Goal: Information Seeking & Learning: Learn about a topic

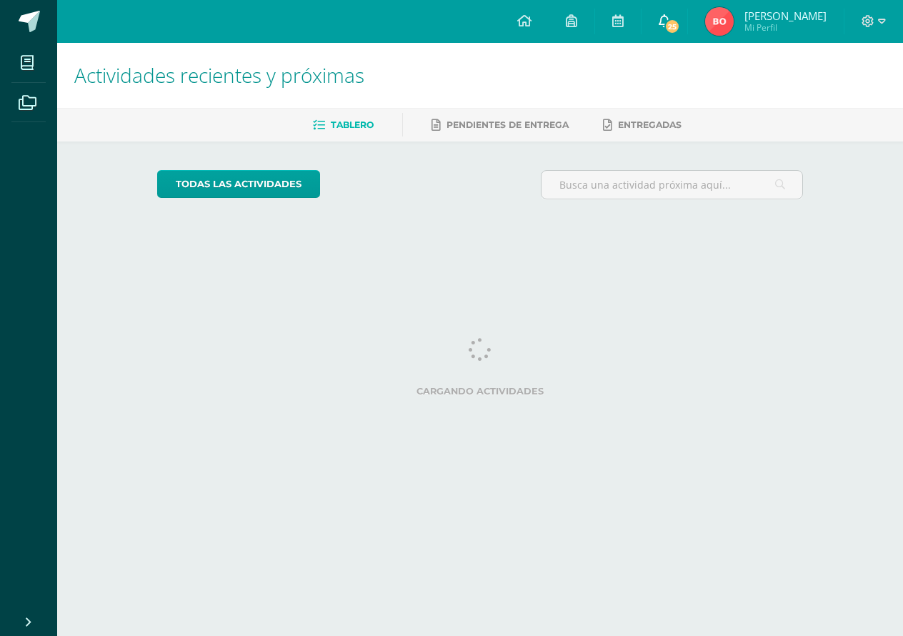
click at [687, 33] on link "25" at bounding box center [665, 21] width 46 height 43
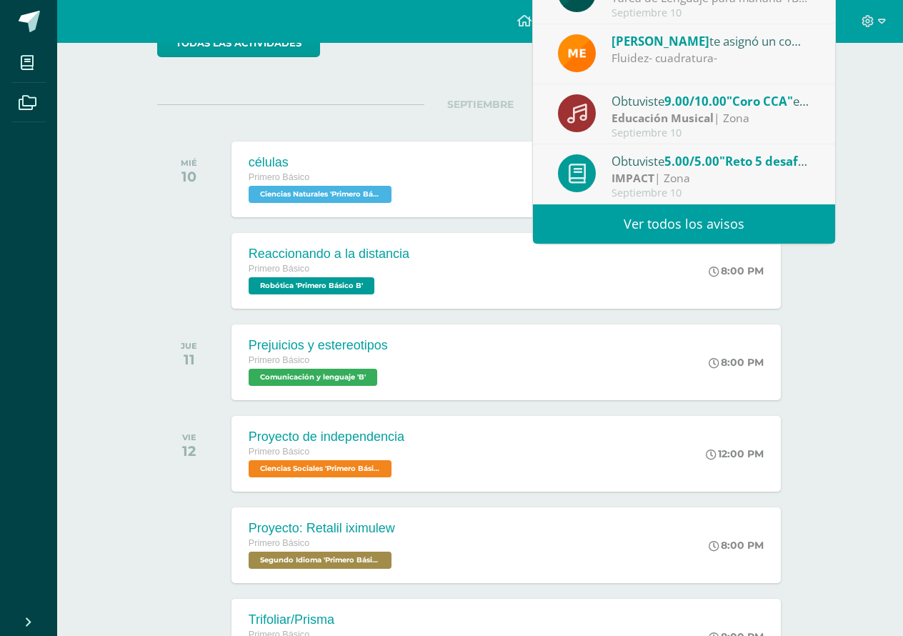
scroll to position [144, 0]
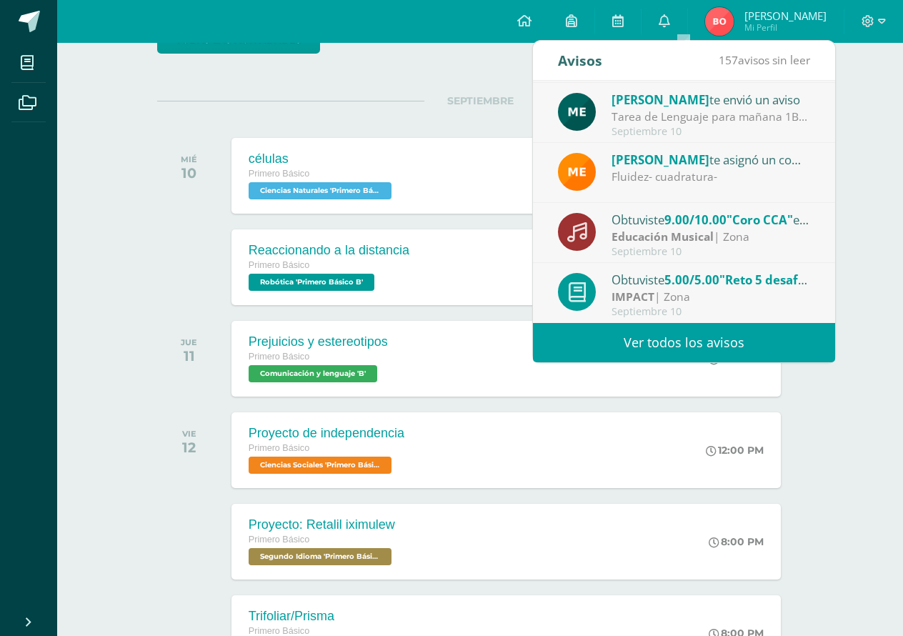
click at [679, 339] on link "Ver todos los avisos" at bounding box center [684, 342] width 302 height 39
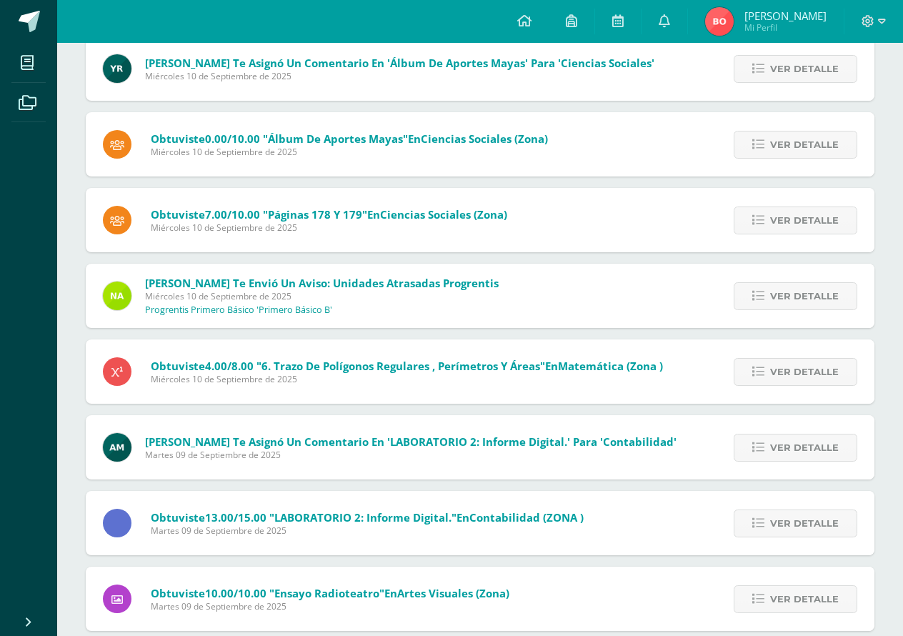
scroll to position [1243, 0]
click at [809, 71] on span "Ver detalle" at bounding box center [804, 69] width 69 height 26
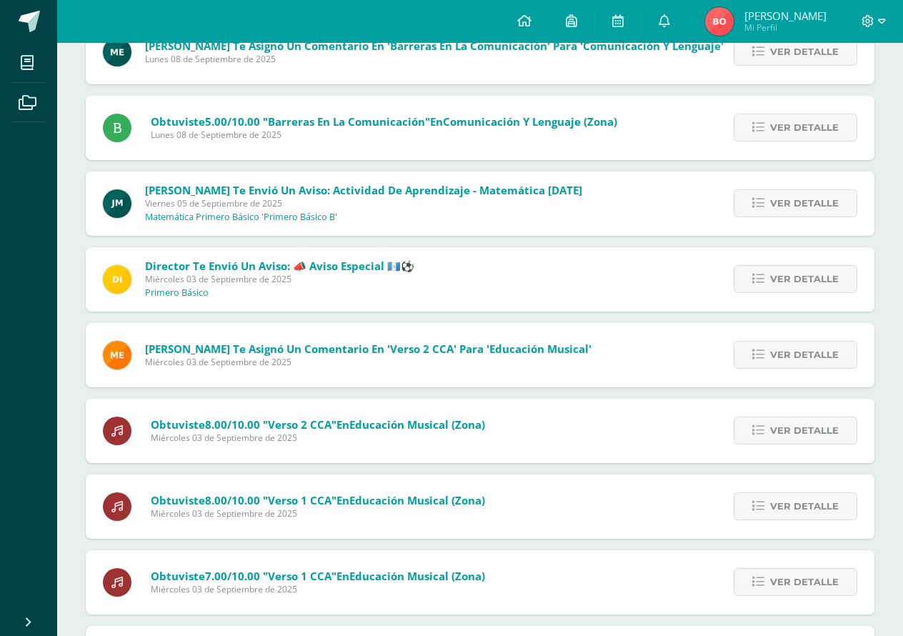
scroll to position [2010, 0]
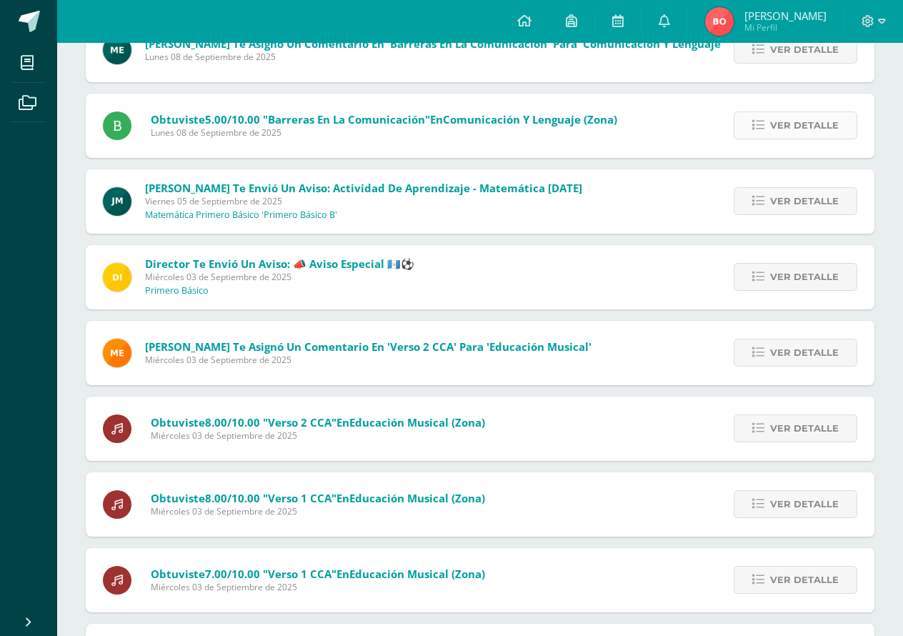
click at [757, 128] on icon at bounding box center [758, 125] width 12 height 12
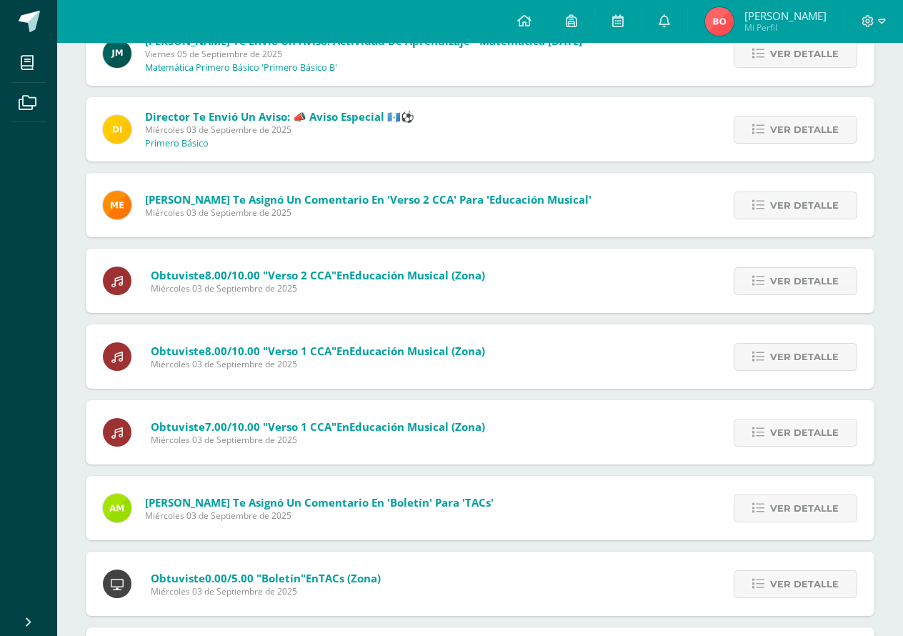
scroll to position [2022, 0]
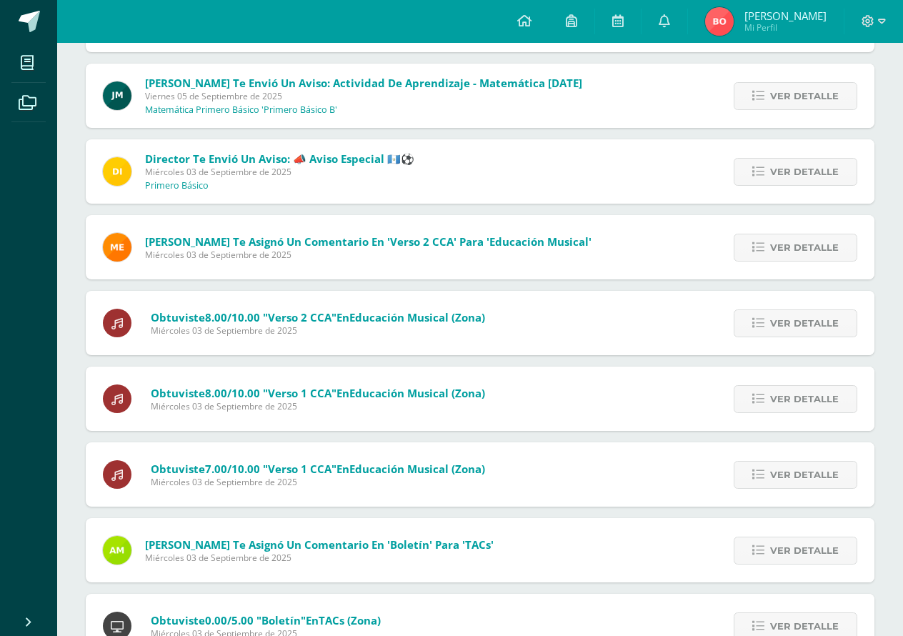
click at [807, 89] on span "Ver detalle" at bounding box center [804, 96] width 69 height 26
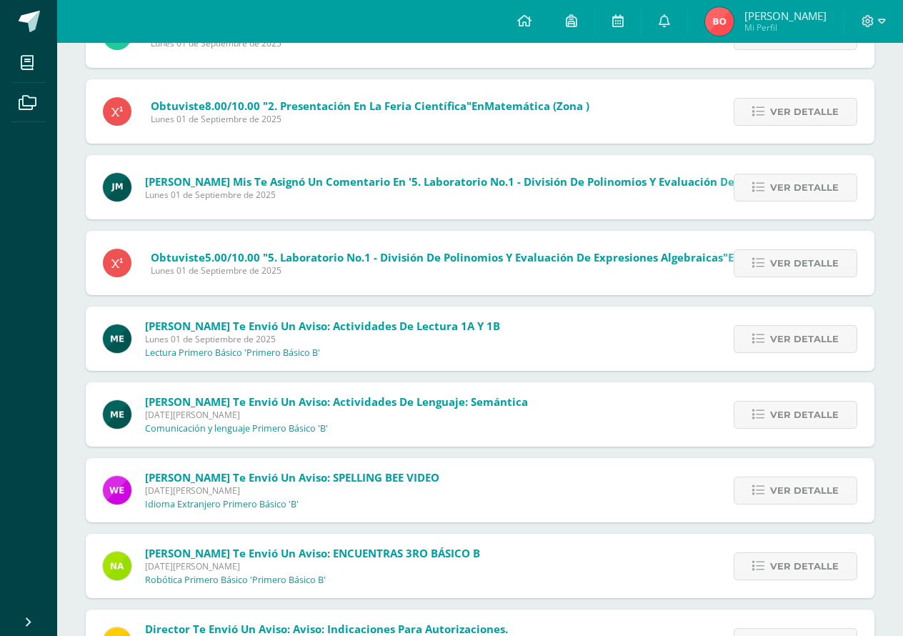
scroll to position [2958, 0]
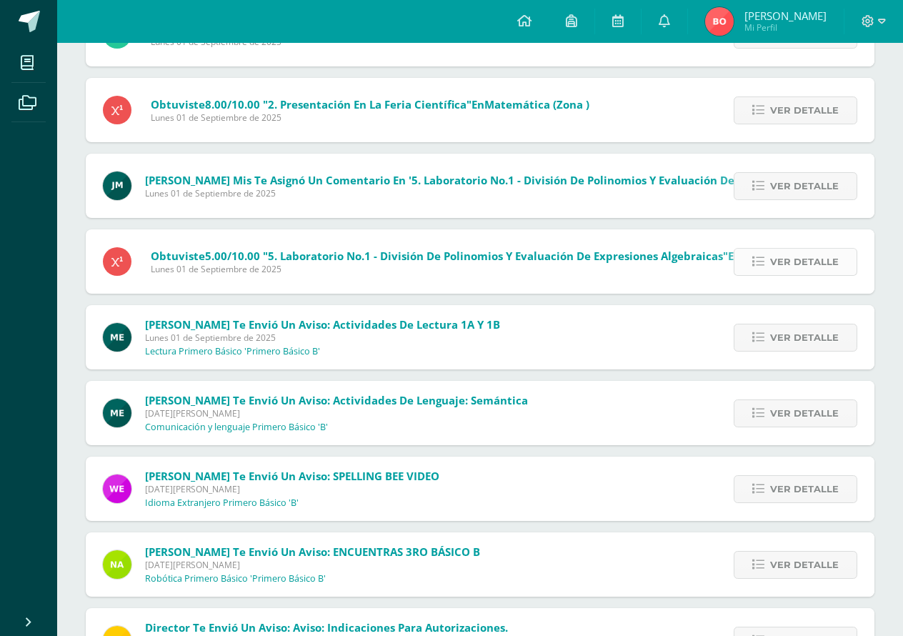
click at [829, 249] on span "Ver detalle" at bounding box center [804, 262] width 69 height 26
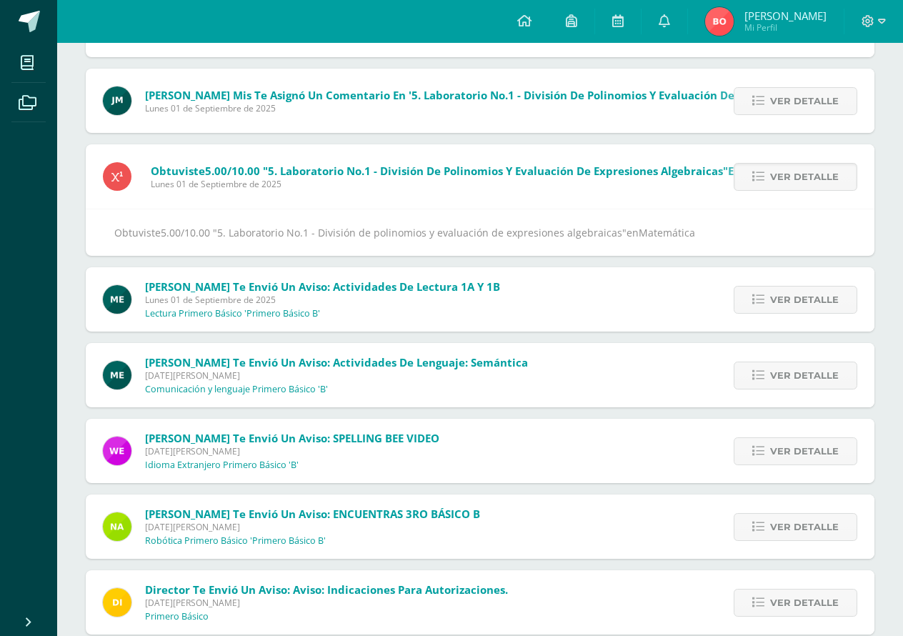
scroll to position [2828, 0]
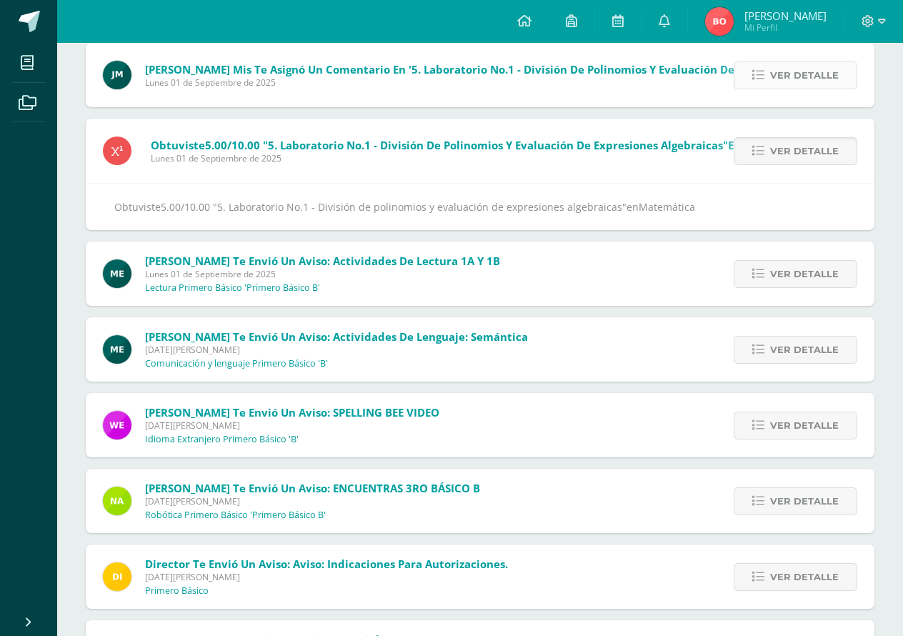
click at [782, 70] on span "Ver detalle" at bounding box center [804, 75] width 69 height 26
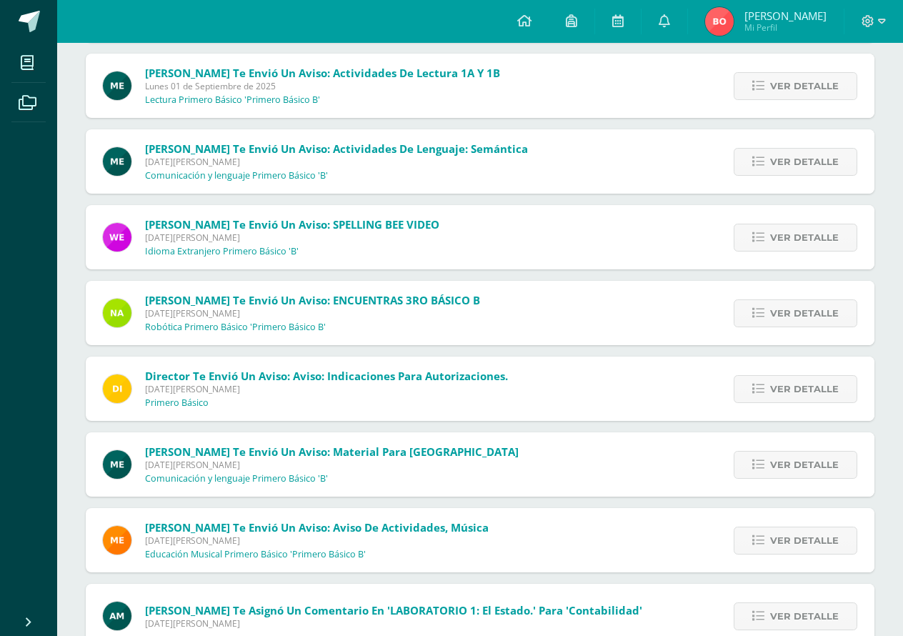
scroll to position [2996, 0]
click at [801, 227] on span "Ver detalle" at bounding box center [804, 237] width 69 height 26
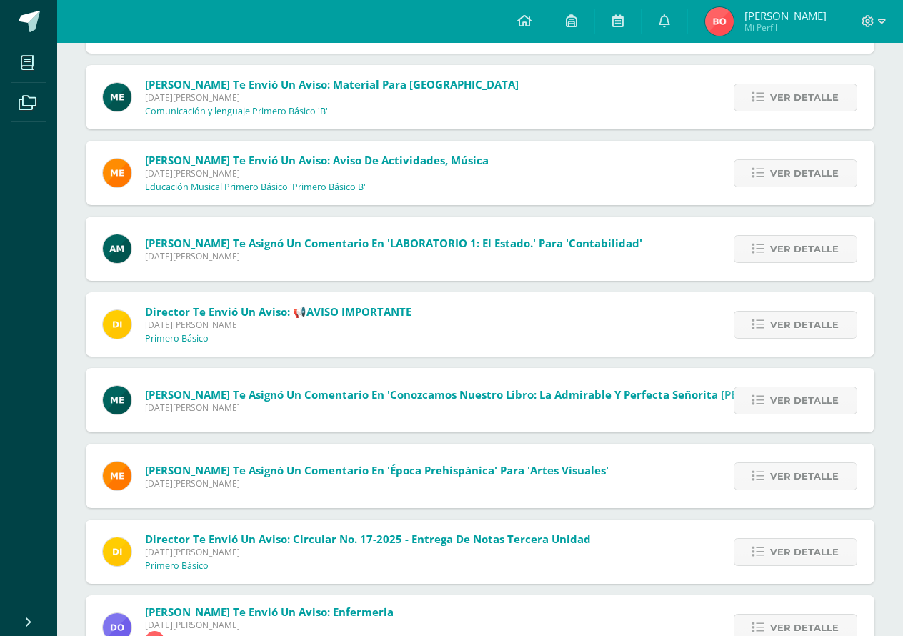
scroll to position [3297, 0]
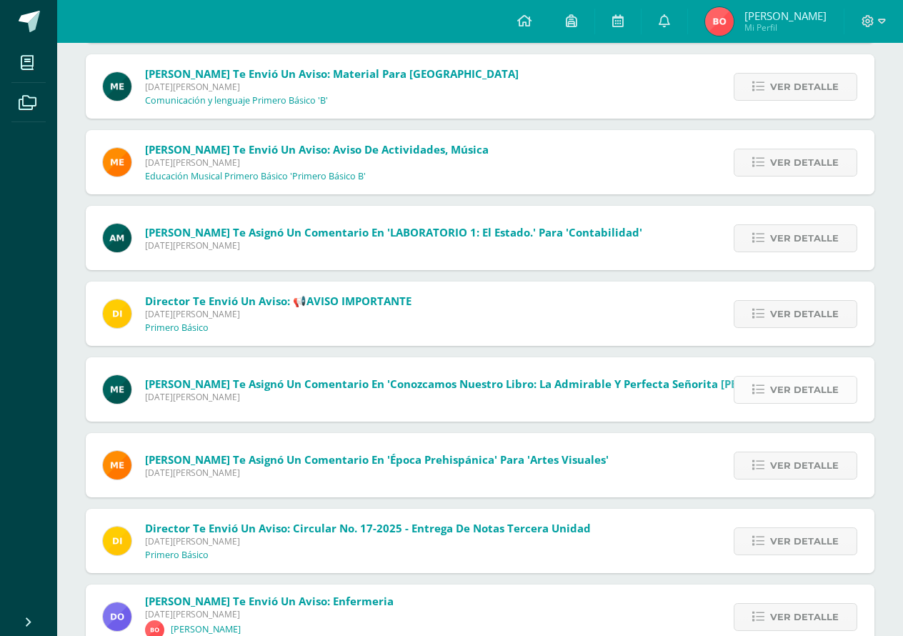
click at [777, 396] on span "Ver detalle" at bounding box center [804, 390] width 69 height 26
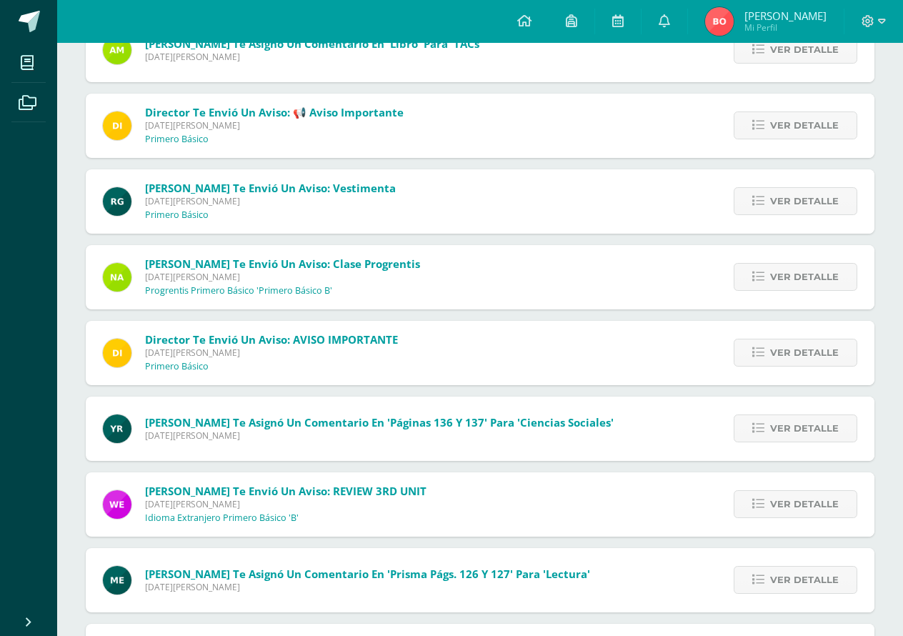
scroll to position [4054, 0]
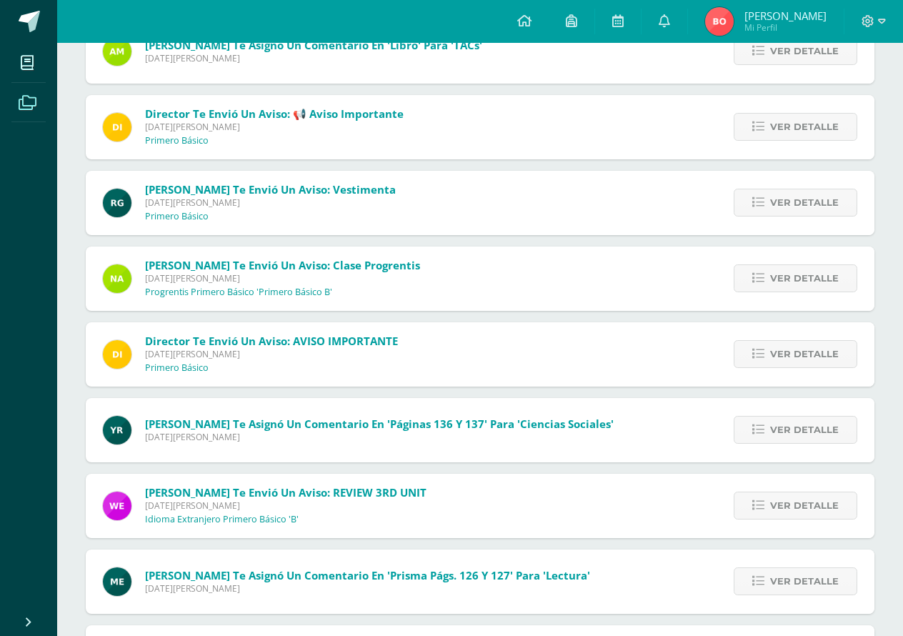
click at [22, 108] on icon at bounding box center [28, 103] width 18 height 14
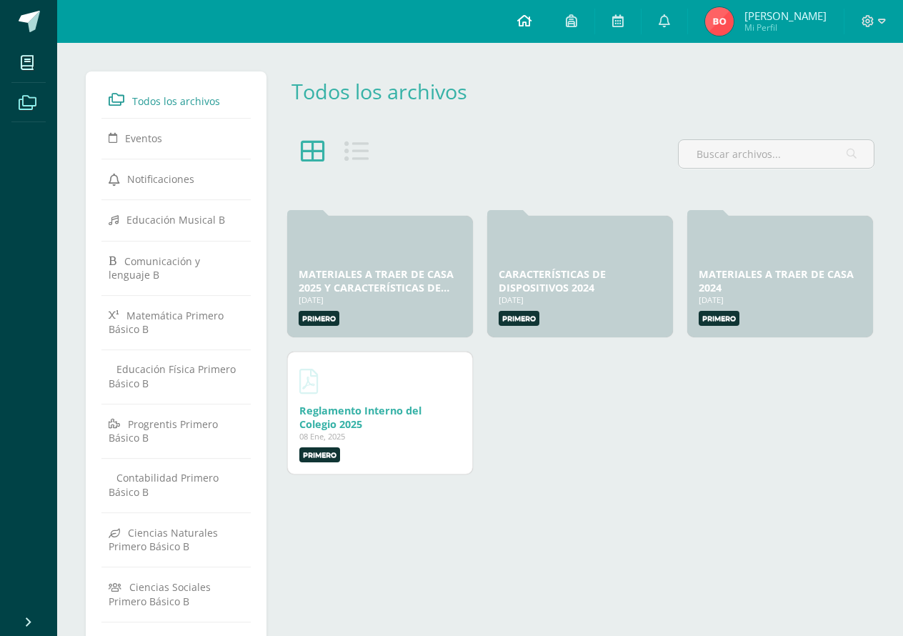
click at [549, 8] on link at bounding box center [524, 21] width 49 height 43
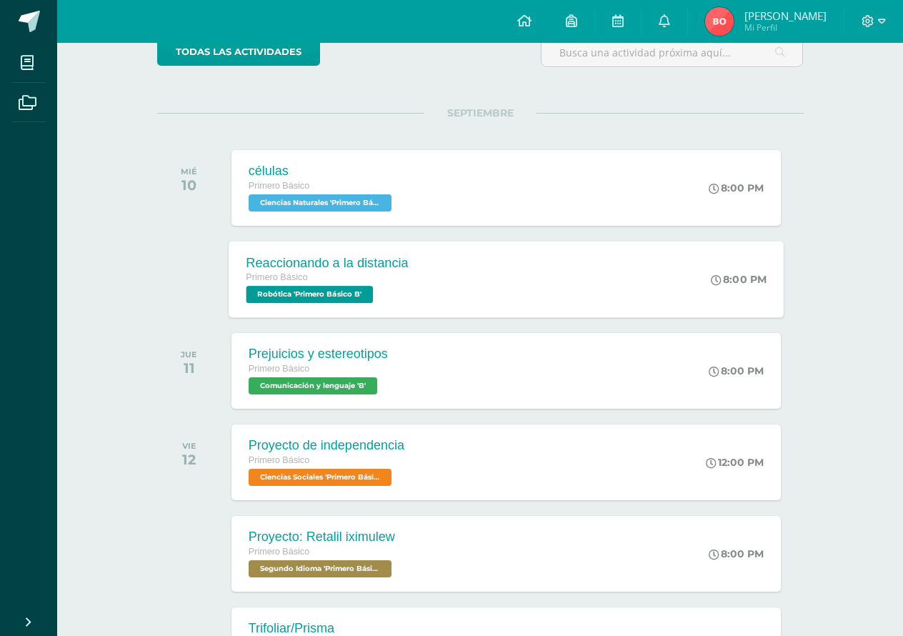
scroll to position [134, 0]
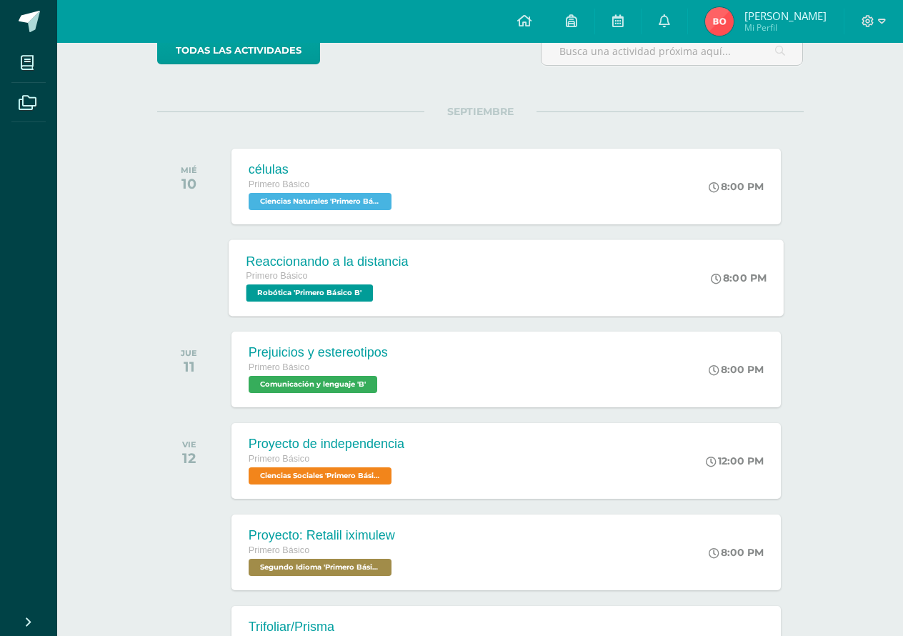
click at [439, 269] on div "Reaccionando a la distancia Primero Básico Robótica 'Primero Básico B' 8:00 PM …" at bounding box center [506, 277] width 555 height 76
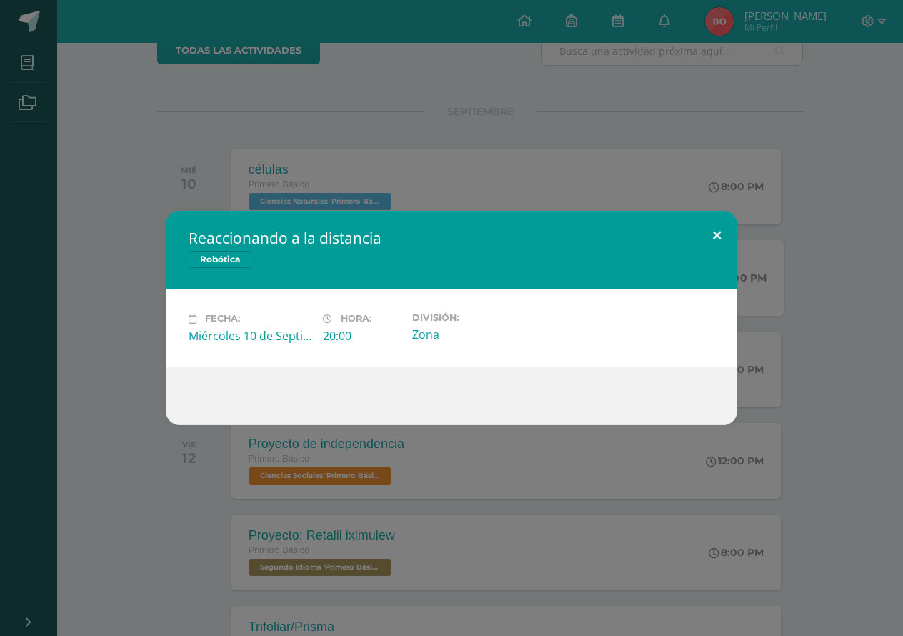
click at [715, 239] on button at bounding box center [717, 235] width 41 height 49
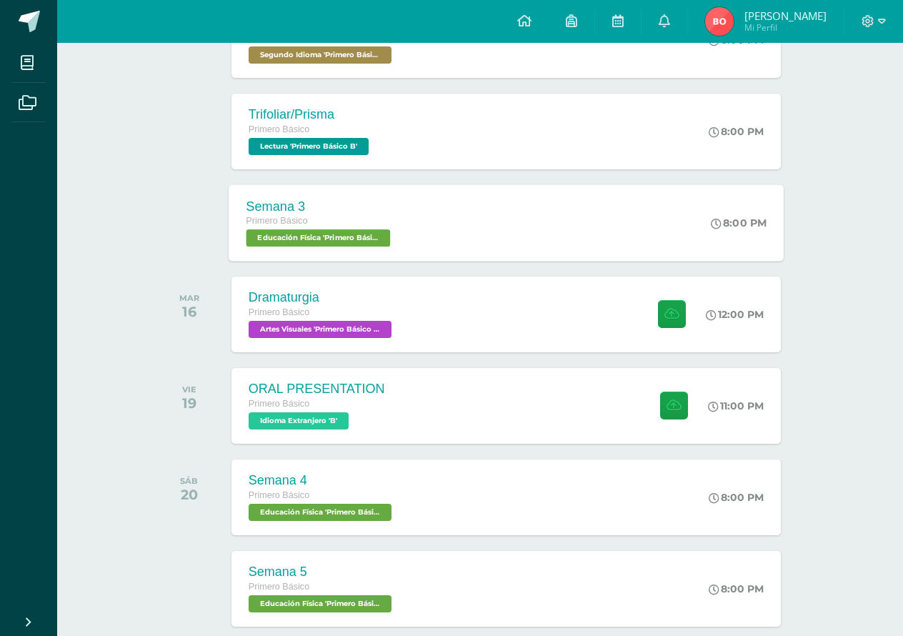
scroll to position [658, 0]
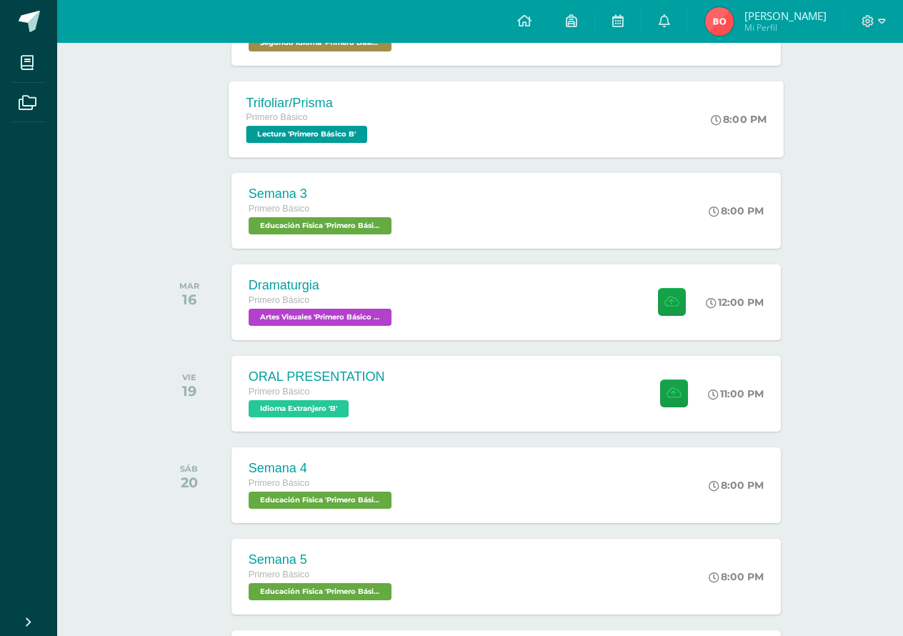
click at [488, 136] on div "Trifoliar/Prisma Primero Básico Lectura 'Primero Básico B' 8:00 PM Trifoliar/Pr…" at bounding box center [506, 119] width 555 height 76
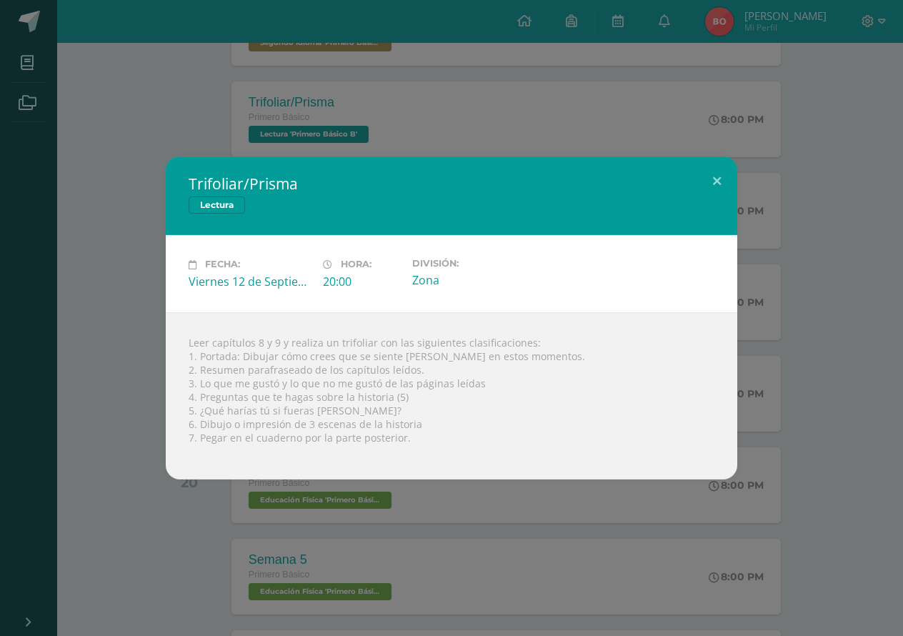
click at [488, 136] on div "Trifoliar/Prisma Lectura Fecha: [DATE] Hora: 20:00 División: Zona" at bounding box center [451, 318] width 903 height 636
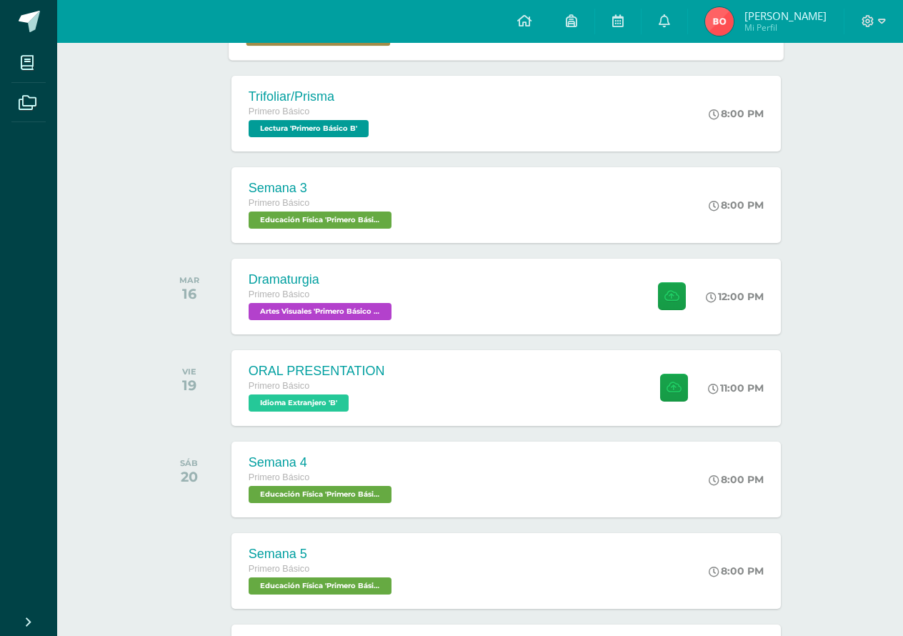
scroll to position [667, 0]
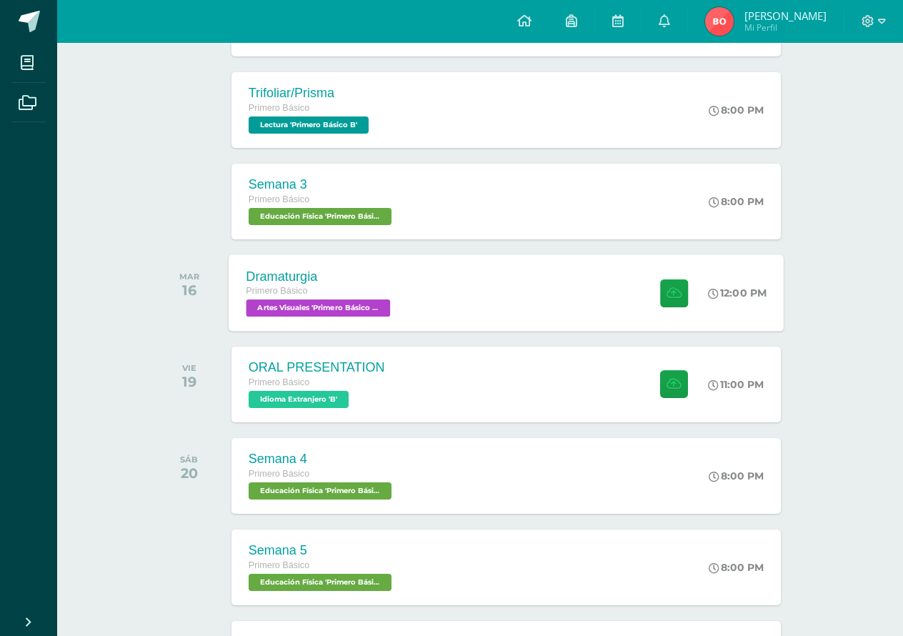
click at [407, 300] on div "Dramaturgia Primero Básico Artes Visuales 'Primero Básico B'" at bounding box center [320, 292] width 182 height 76
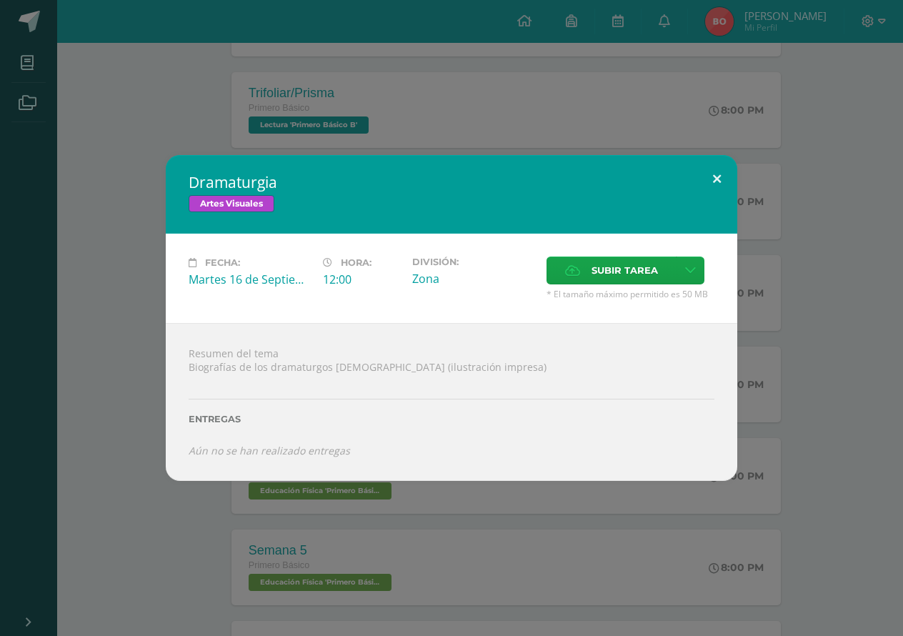
drag, startPoint x: 723, startPoint y: 170, endPoint x: 712, endPoint y: 182, distance: 15.7
click at [723, 170] on button at bounding box center [717, 179] width 41 height 49
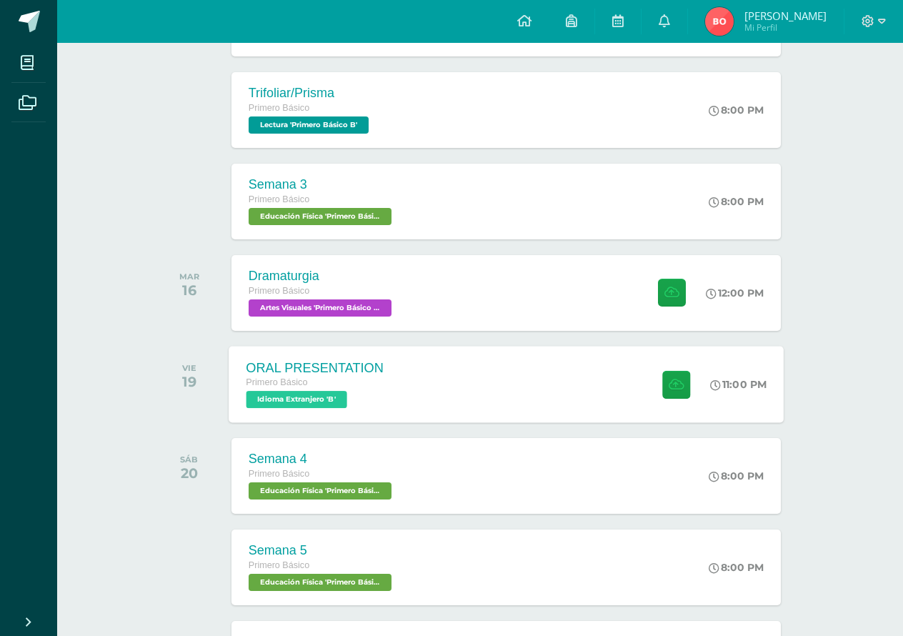
click at [294, 389] on div "Primero Básico" at bounding box center [315, 383] width 138 height 16
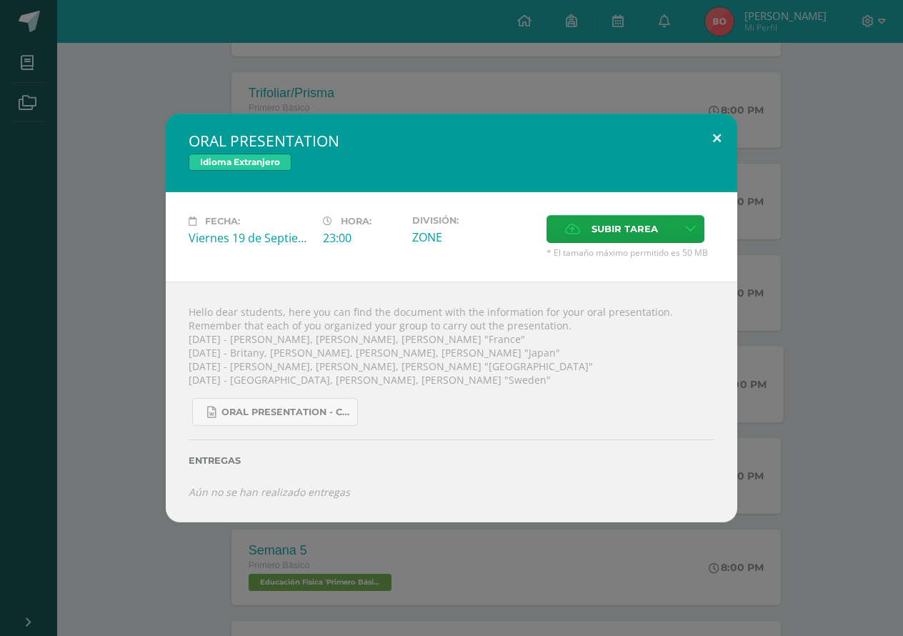
click at [708, 146] on button at bounding box center [717, 138] width 41 height 49
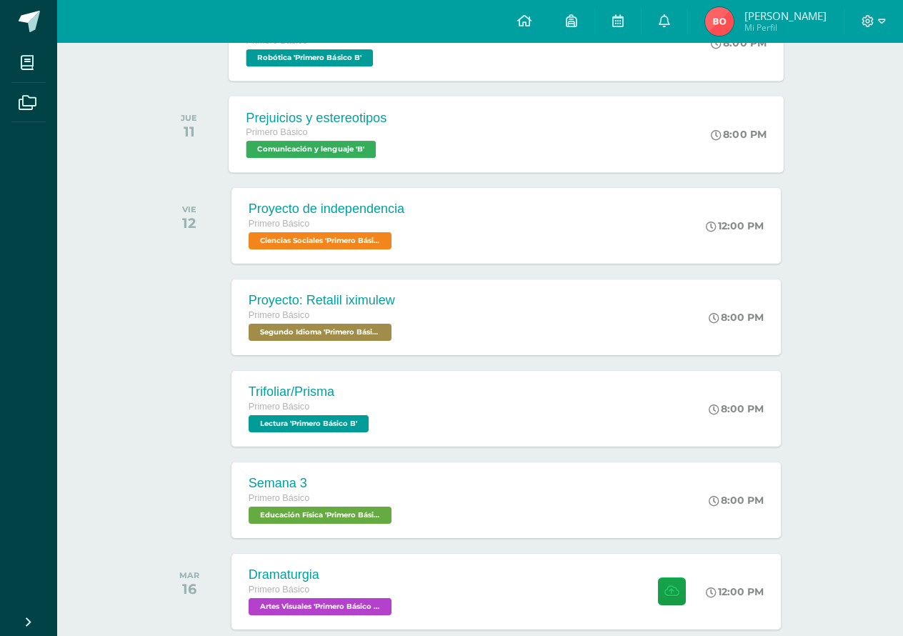
scroll to position [557, 0]
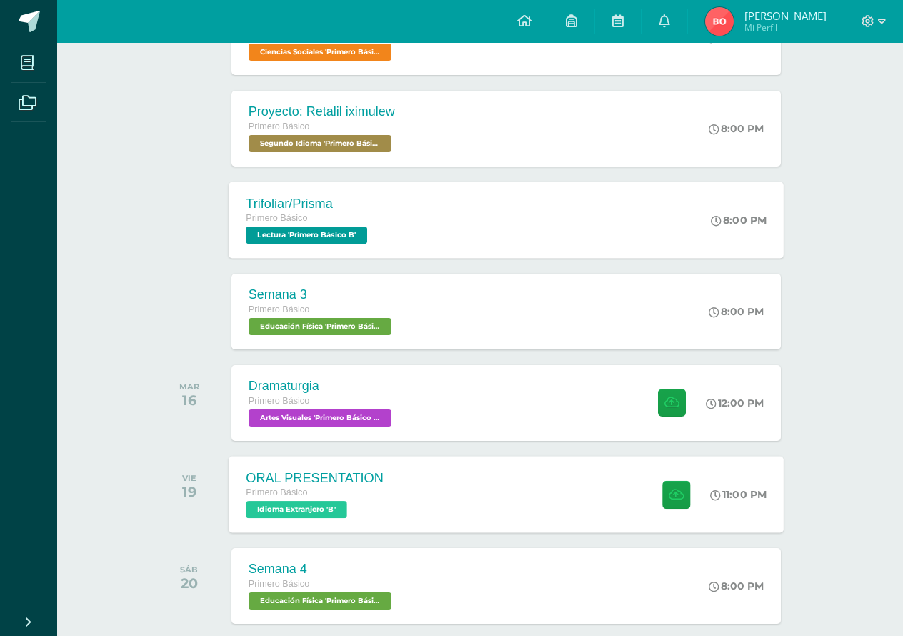
click at [418, 226] on div "Trifoliar/Prisma Primero Básico Lectura 'Primero Básico B' 8:00 PM Trifoliar/Pr…" at bounding box center [506, 220] width 555 height 76
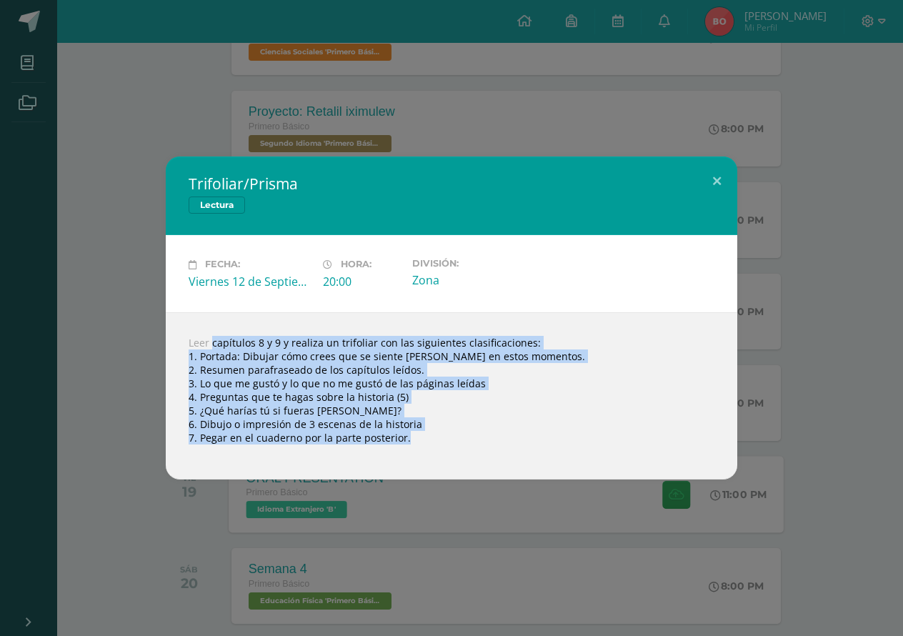
drag, startPoint x: 175, startPoint y: 342, endPoint x: 385, endPoint y: 467, distance: 244.5
click at [385, 467] on div "Leer capítulos 8 y 9 y realiza un trifoliar con las siguientes clasificaciones:…" at bounding box center [452, 395] width 572 height 167
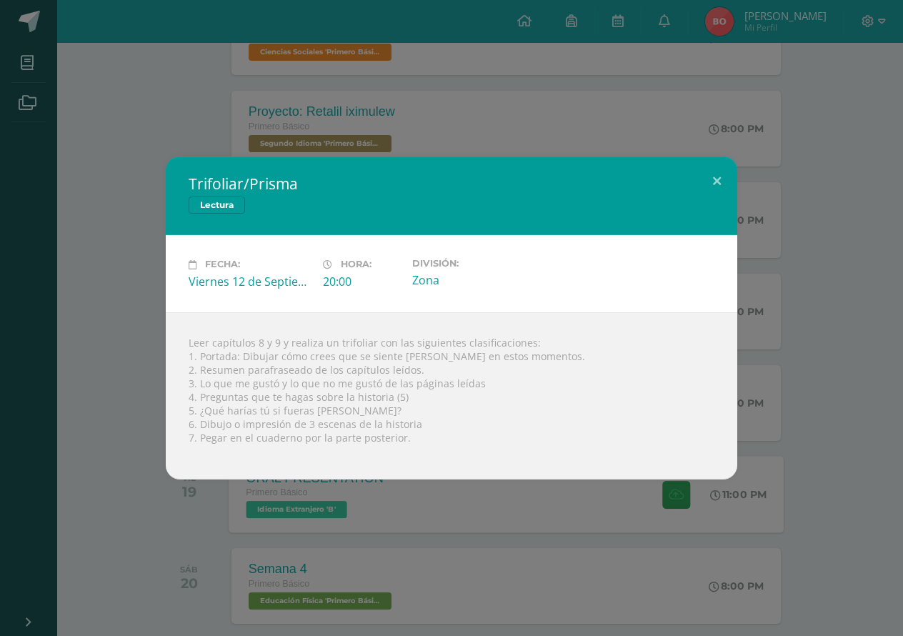
click at [407, 425] on div "Leer capítulos 8 y 9 y realiza un trifoliar con las siguientes clasificaciones:…" at bounding box center [452, 395] width 572 height 167
drag, startPoint x: 633, startPoint y: 96, endPoint x: 635, endPoint y: 117, distance: 21.5
click at [633, 96] on div "Trifoliar/Prisma Lectura Fecha: Viernes 12 de Septiembre Hora: 20:00 División: …" at bounding box center [451, 318] width 903 height 636
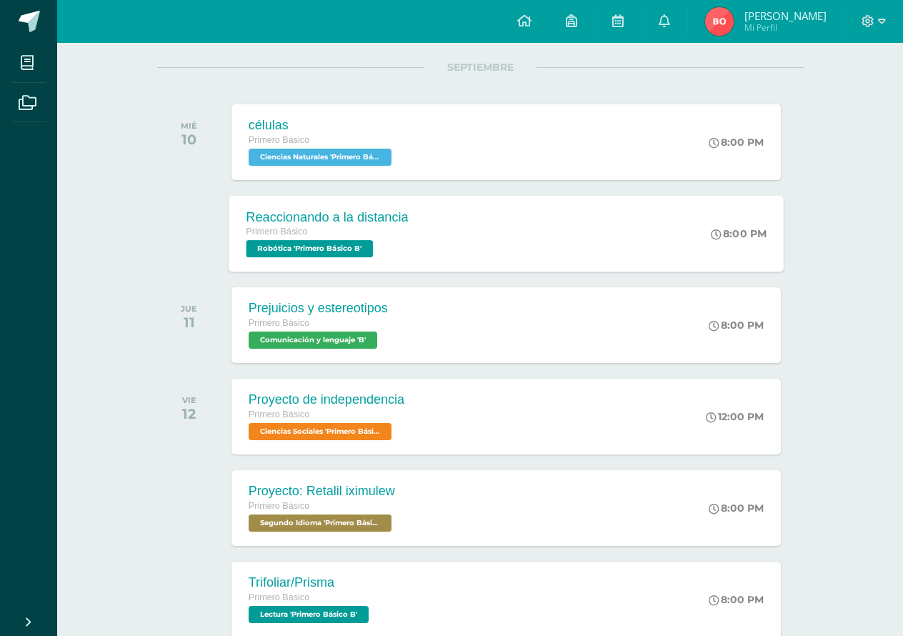
scroll to position [0, 0]
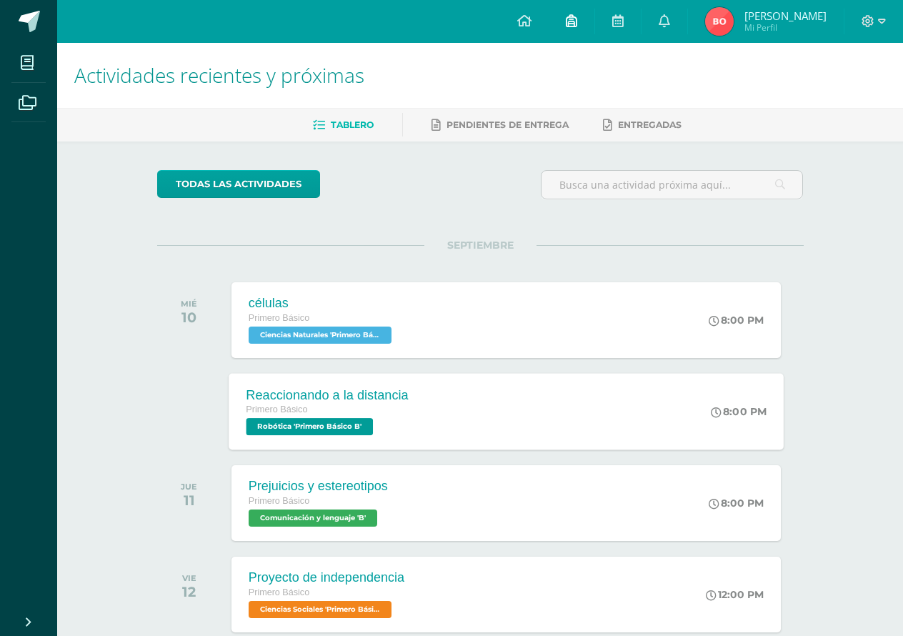
click at [577, 14] on span at bounding box center [571, 22] width 11 height 16
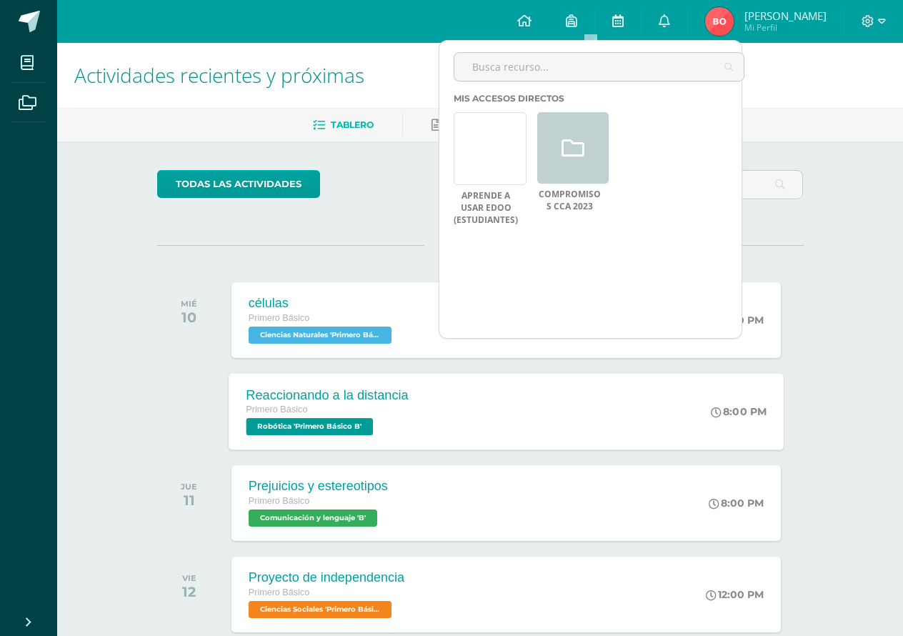
click at [624, 26] on icon at bounding box center [617, 20] width 11 height 13
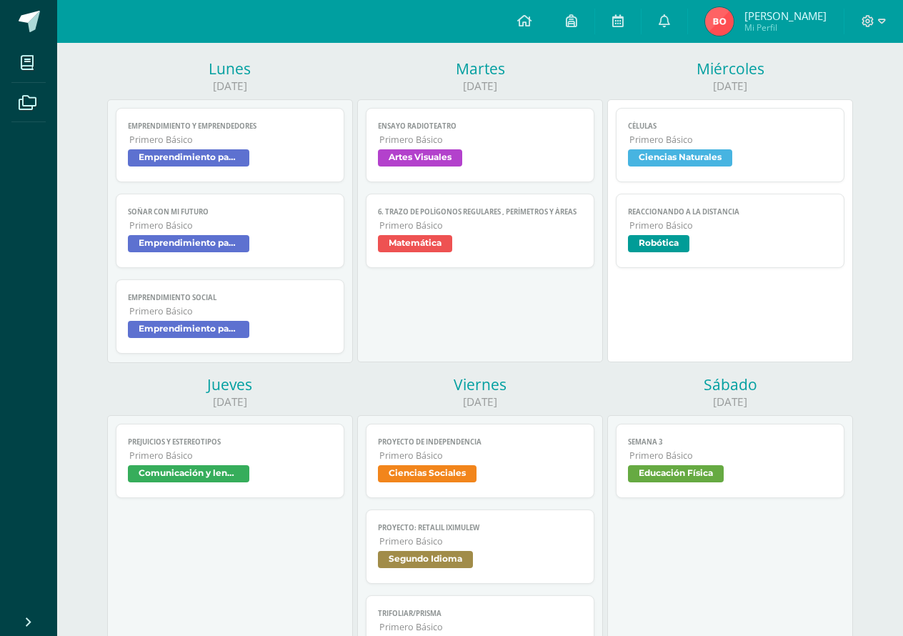
scroll to position [184, 0]
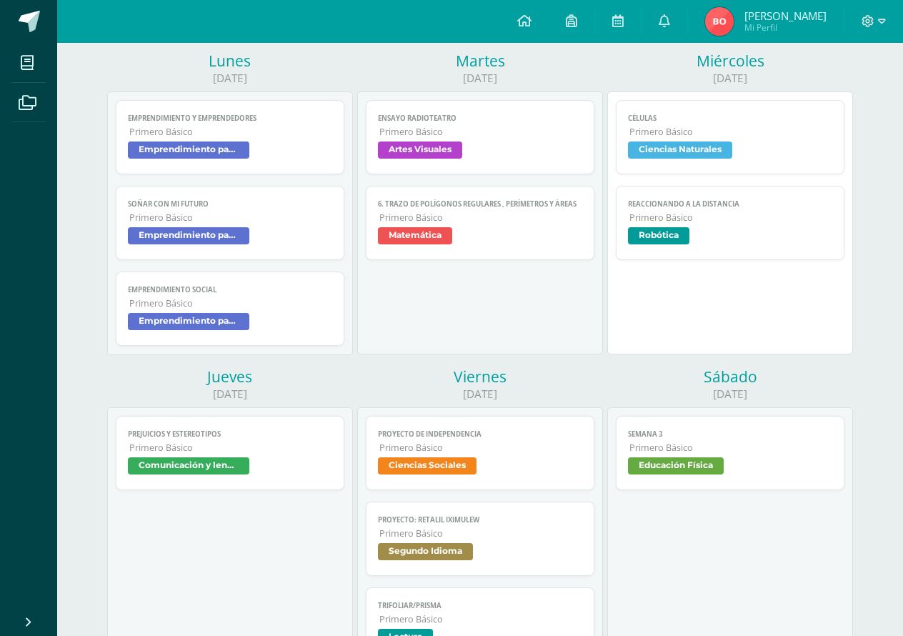
click at [252, 484] on link "Prejuicios y estereotipos Primero Básico Comunicación y lenguaje" at bounding box center [230, 453] width 228 height 74
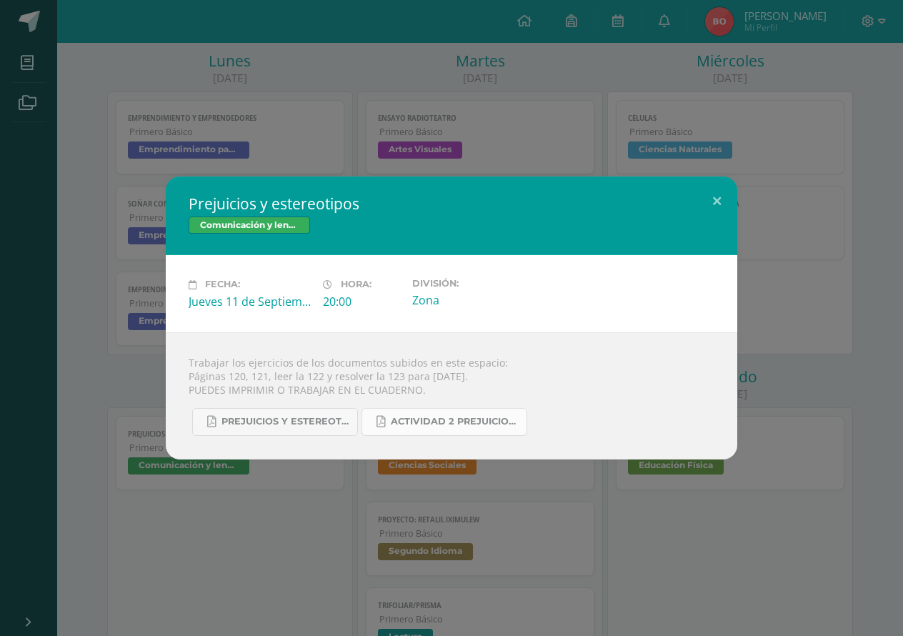
click at [379, 422] on icon at bounding box center [381, 422] width 9 height 12
click at [270, 417] on span "Prejuicios y estereotipos 1ro. Bás..pdf" at bounding box center [286, 421] width 129 height 11
click at [726, 188] on button at bounding box center [717, 201] width 41 height 49
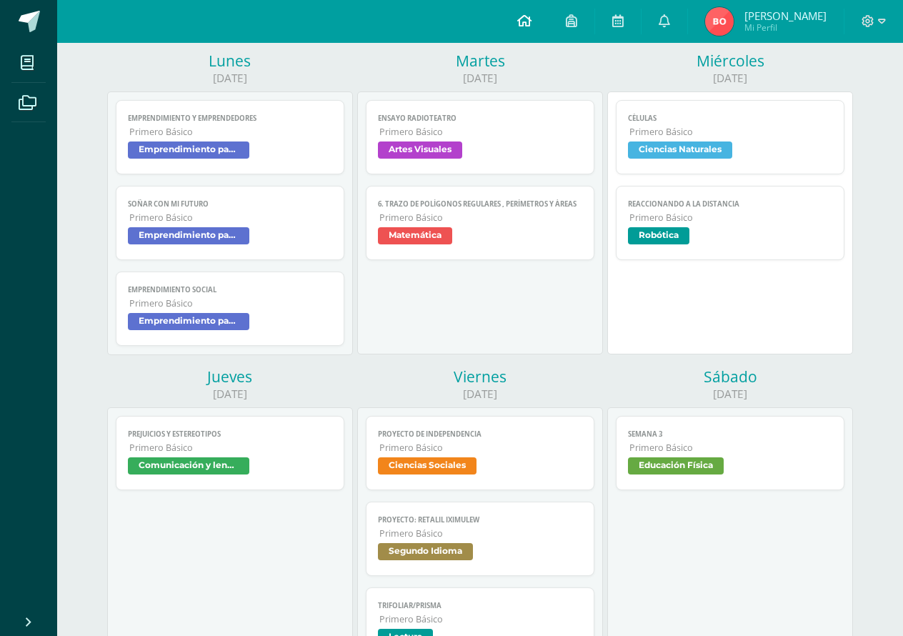
click at [532, 19] on icon at bounding box center [524, 20] width 14 height 13
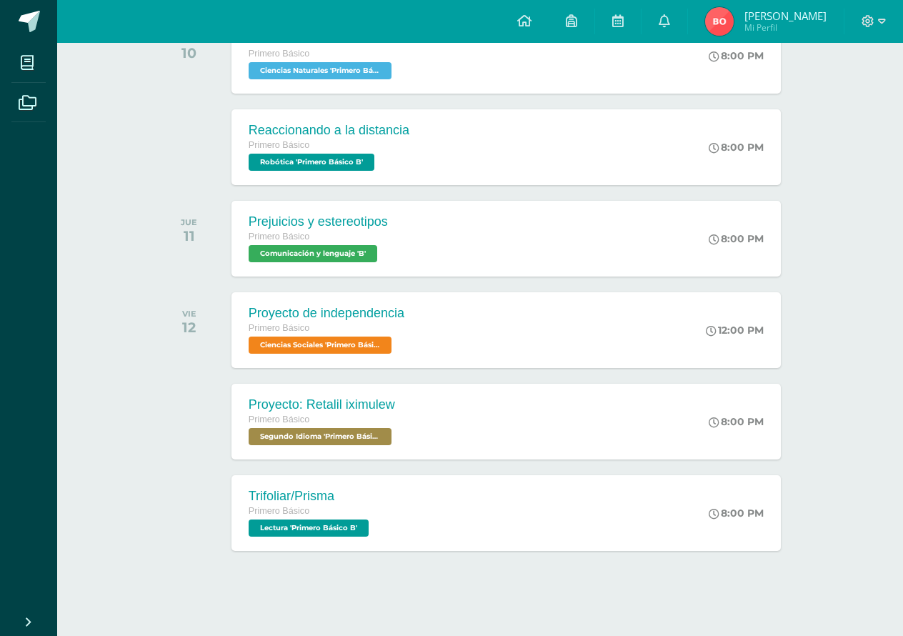
scroll to position [269, 0]
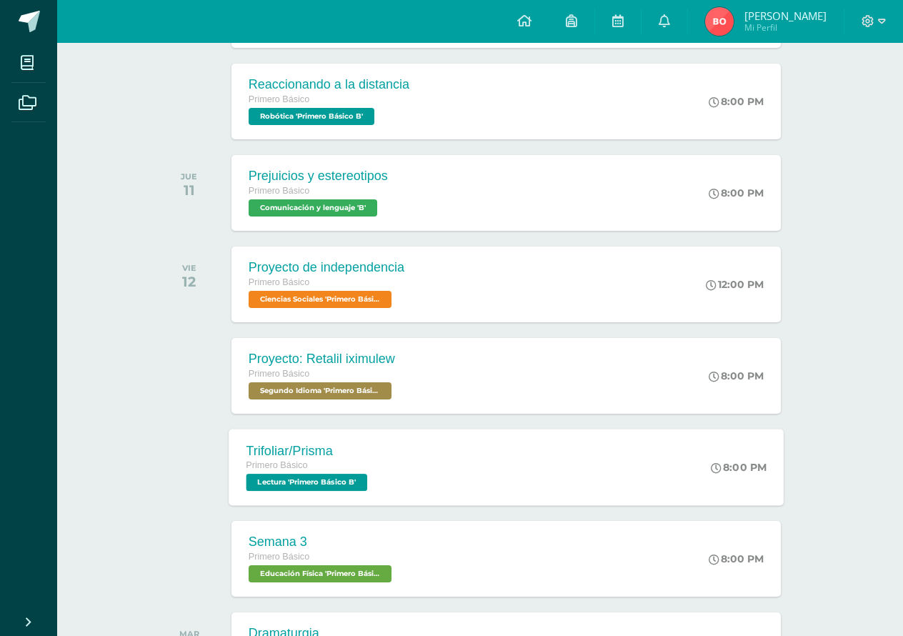
click at [484, 475] on div "Trifoliar/Prisma Primero Básico Lectura 'Primero Básico B' 8:00 PM Trifoliar/Pr…" at bounding box center [506, 467] width 555 height 76
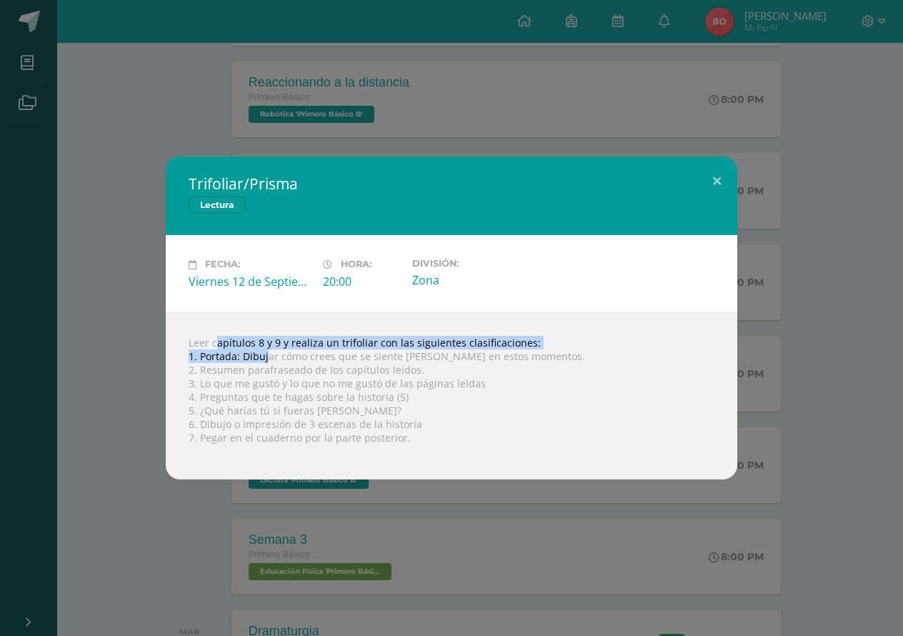
drag, startPoint x: 193, startPoint y: 349, endPoint x: 268, endPoint y: 355, distance: 75.3
click at [268, 355] on div "Leer capítulos 8 y 9 y realiza un trifoliar con las siguientes clasificaciones:…" at bounding box center [452, 395] width 572 height 167
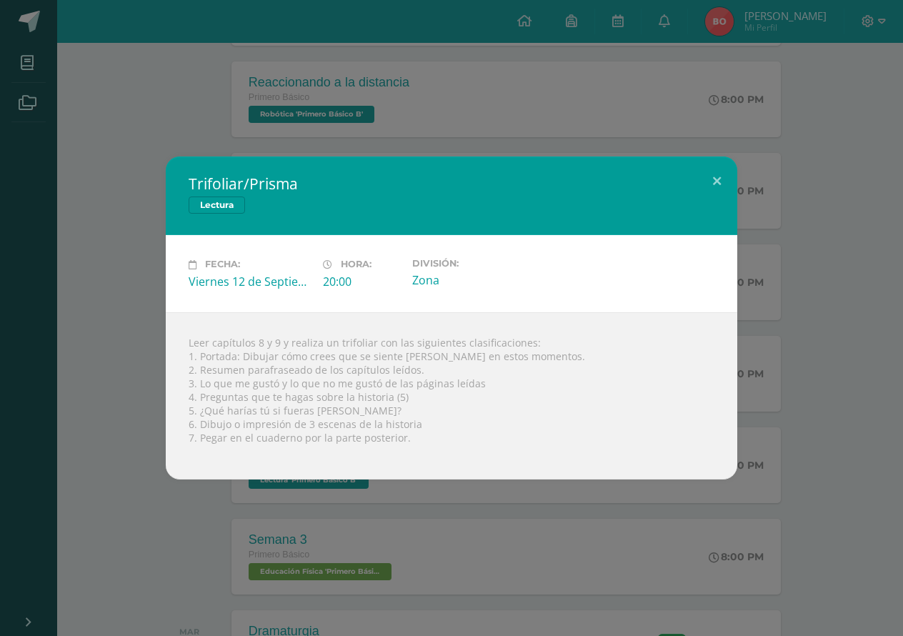
click at [494, 305] on div "Fecha: [DATE] Hora: 20:00 División: Zona" at bounding box center [452, 273] width 572 height 76
drag, startPoint x: 722, startPoint y: 182, endPoint x: 712, endPoint y: 179, distance: 10.4
click at [722, 182] on button at bounding box center [717, 180] width 41 height 49
